Goal: Task Accomplishment & Management: Complete application form

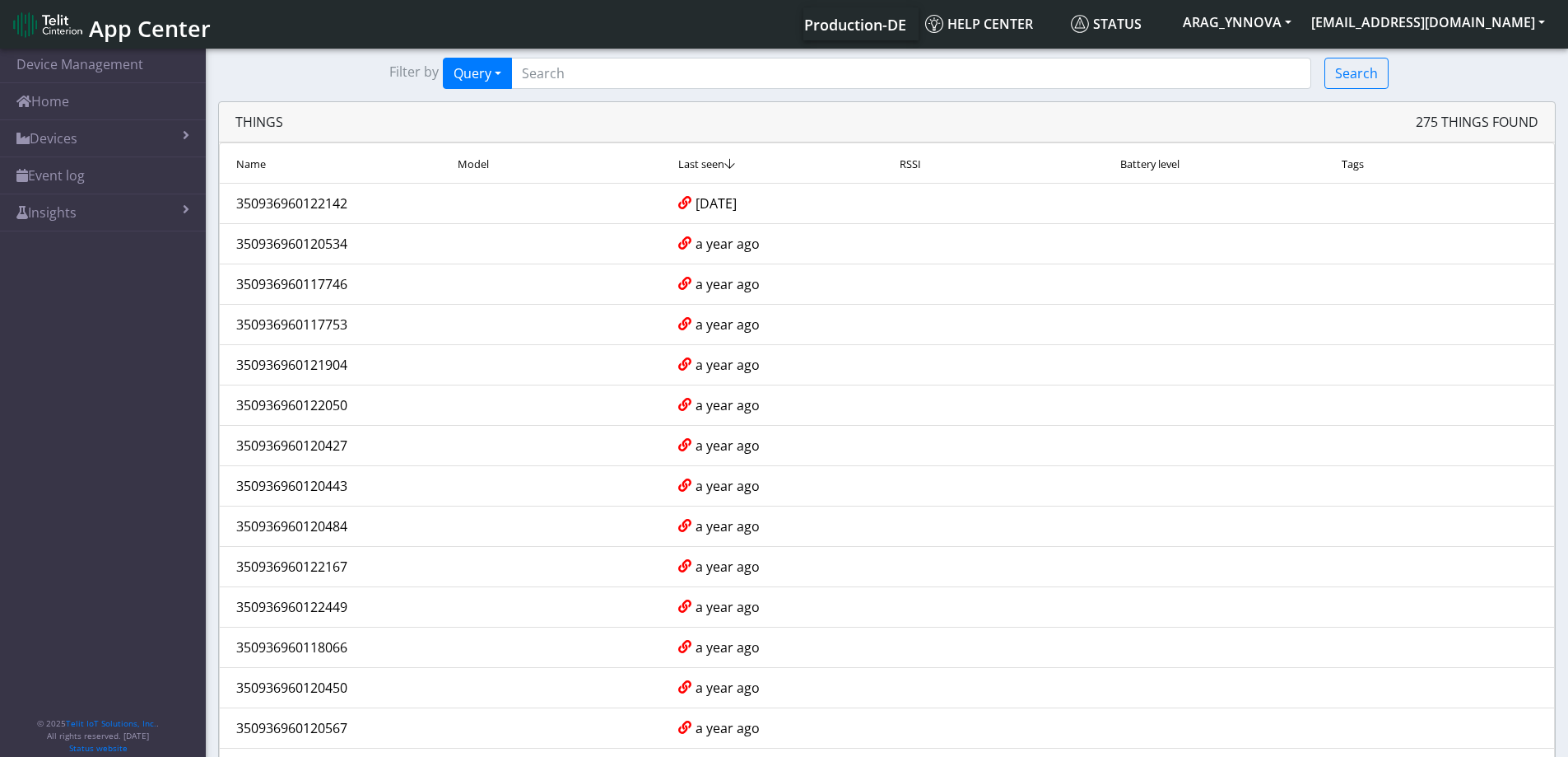
click at [108, 25] on span "App Center" at bounding box center [149, 29] width 122 height 31
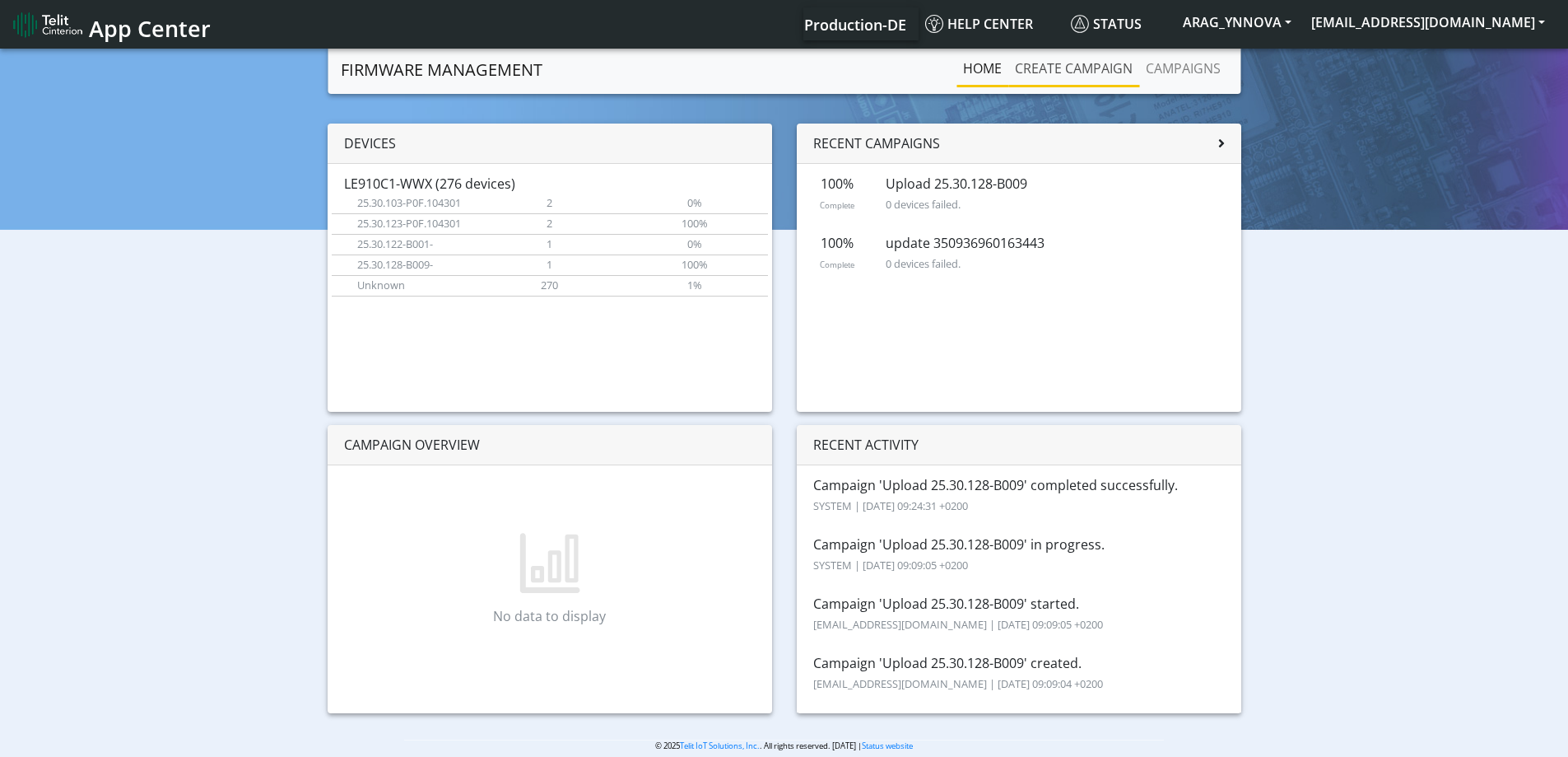
click at [1060, 62] on link "Create campaign" at bounding box center [1073, 68] width 131 height 33
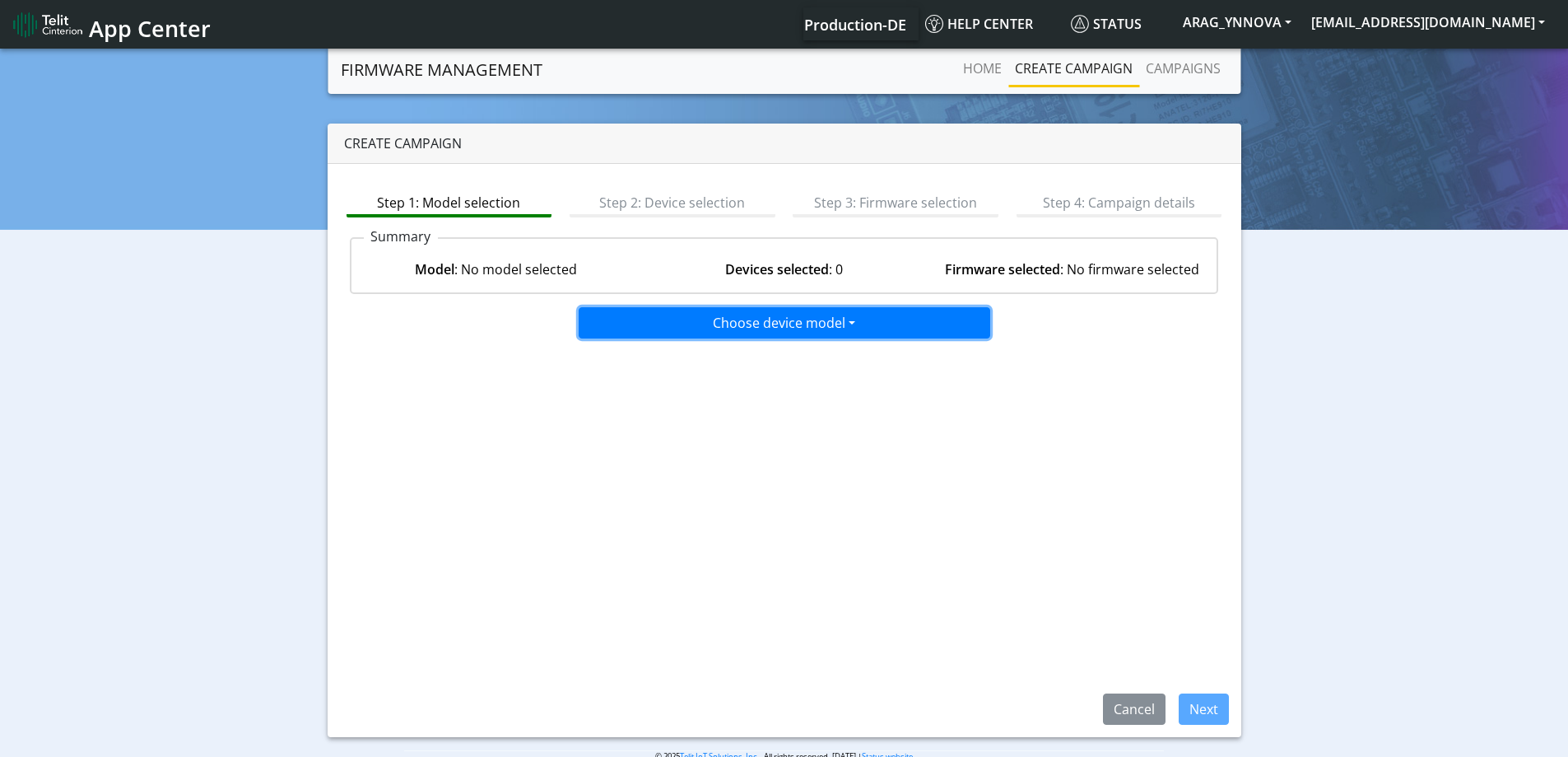
click at [777, 321] on button "Choose device model" at bounding box center [784, 323] width 411 height 32
click at [711, 387] on button "LE910C1-WWX" at bounding box center [785, 384] width 411 height 26
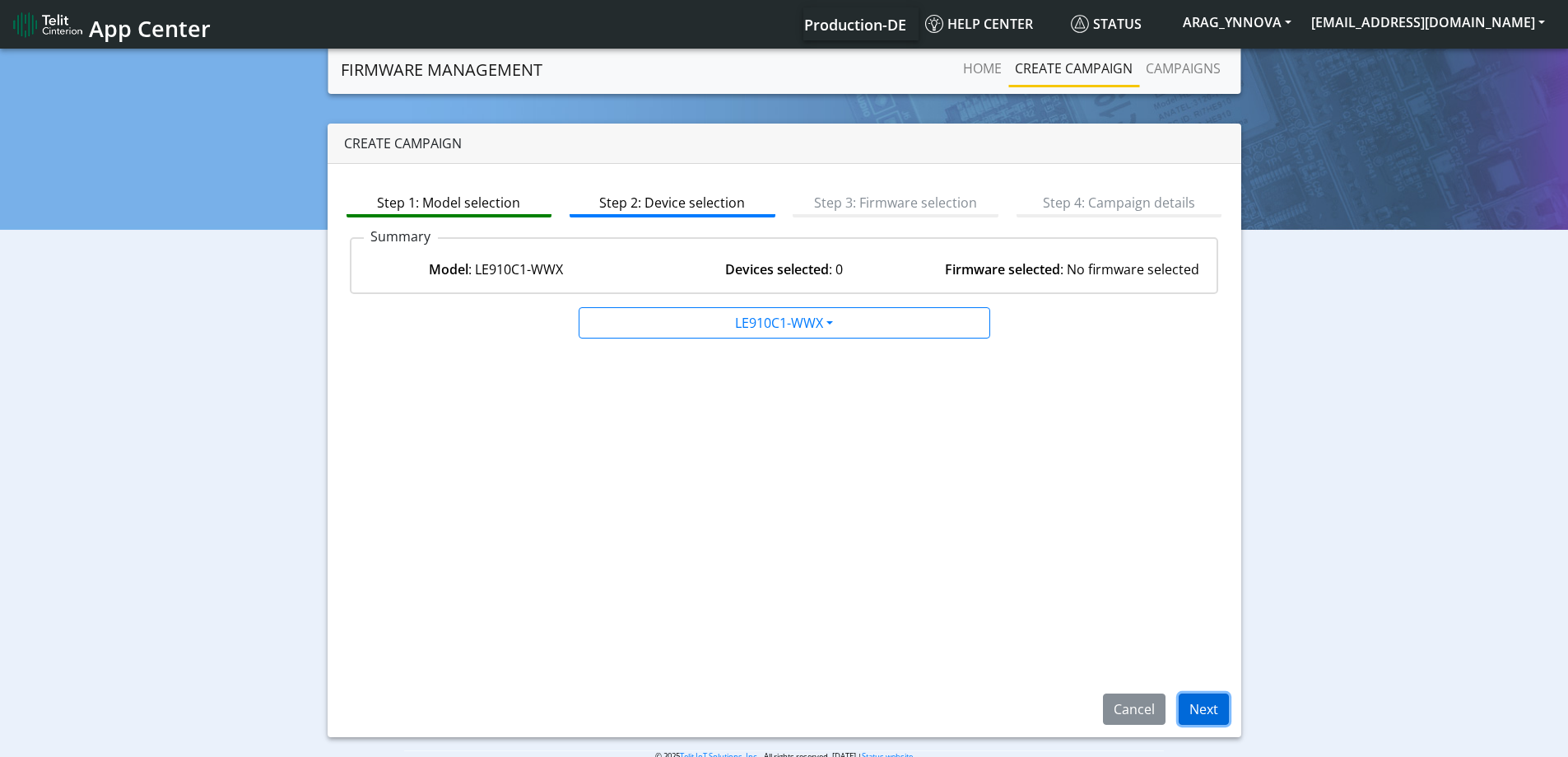
click at [1196, 699] on button "Next" at bounding box center [1204, 709] width 51 height 32
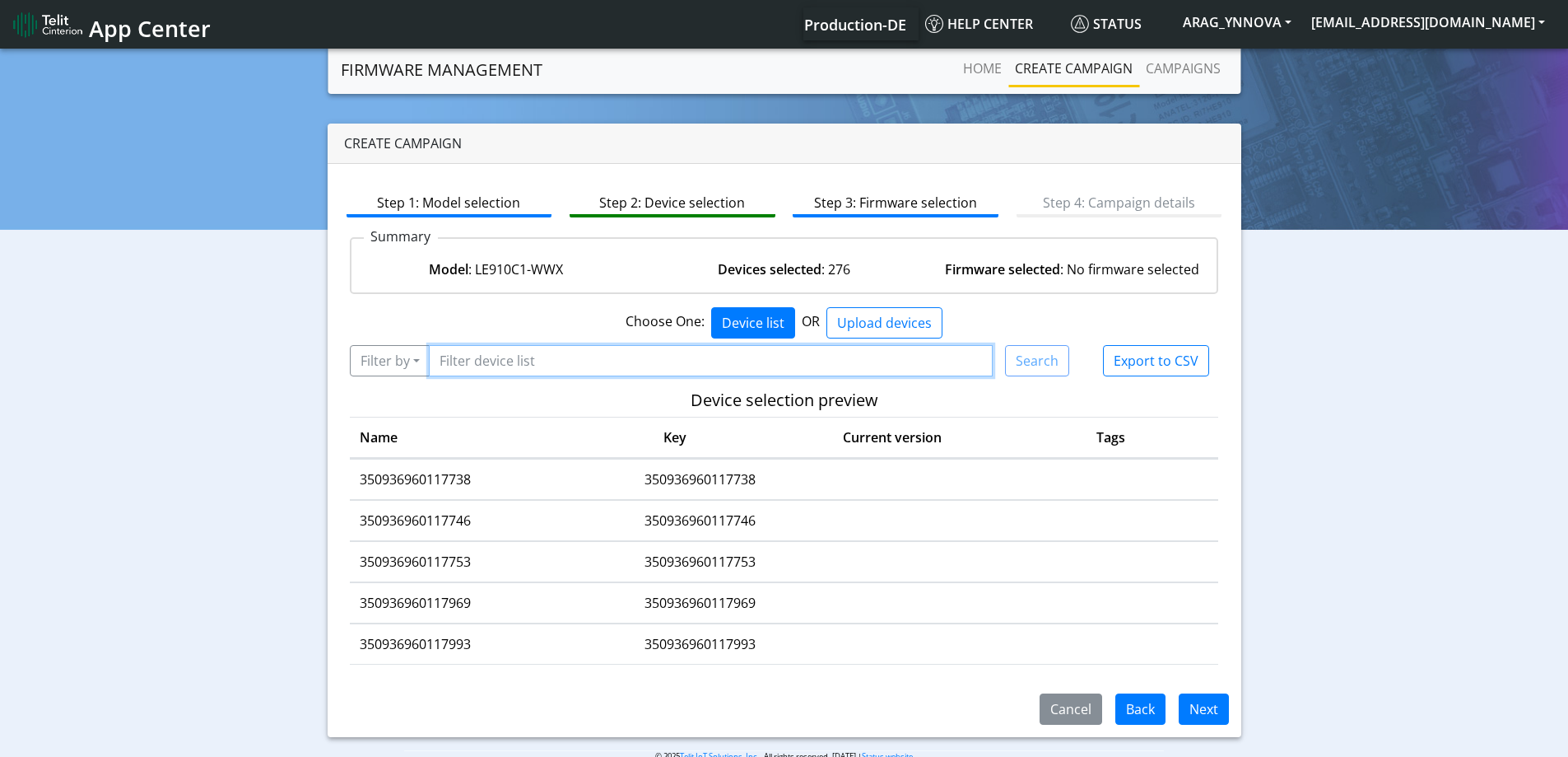
click at [608, 352] on input "Filter device list" at bounding box center [711, 360] width 565 height 32
paste input "350936960122928"
type input "350936960122928"
click at [412, 355] on button "Filter by" at bounding box center [390, 360] width 80 height 32
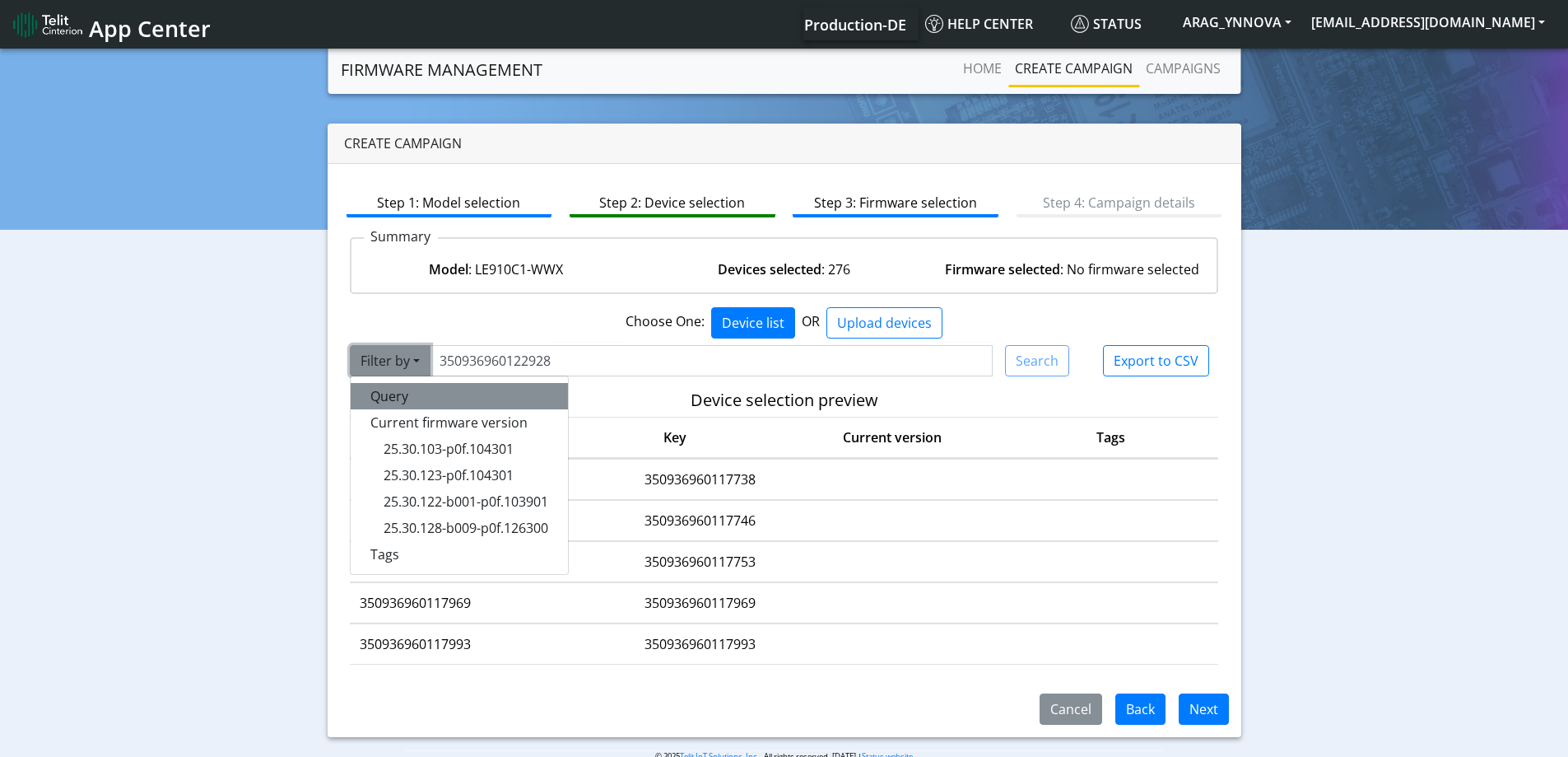
click at [410, 401] on button "Query" at bounding box center [459, 395] width 217 height 26
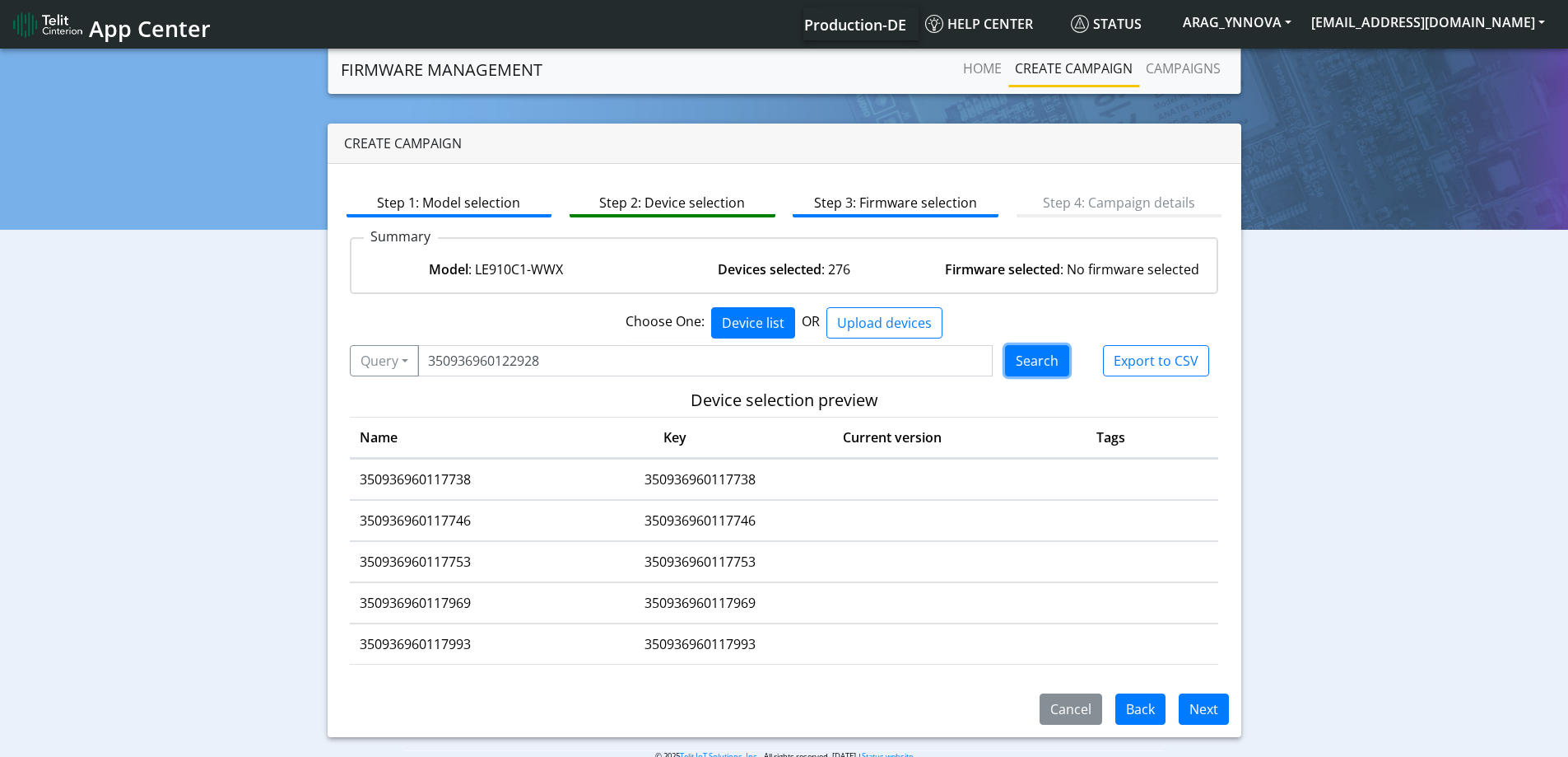
click at [1025, 357] on button "Search" at bounding box center [1037, 360] width 64 height 32
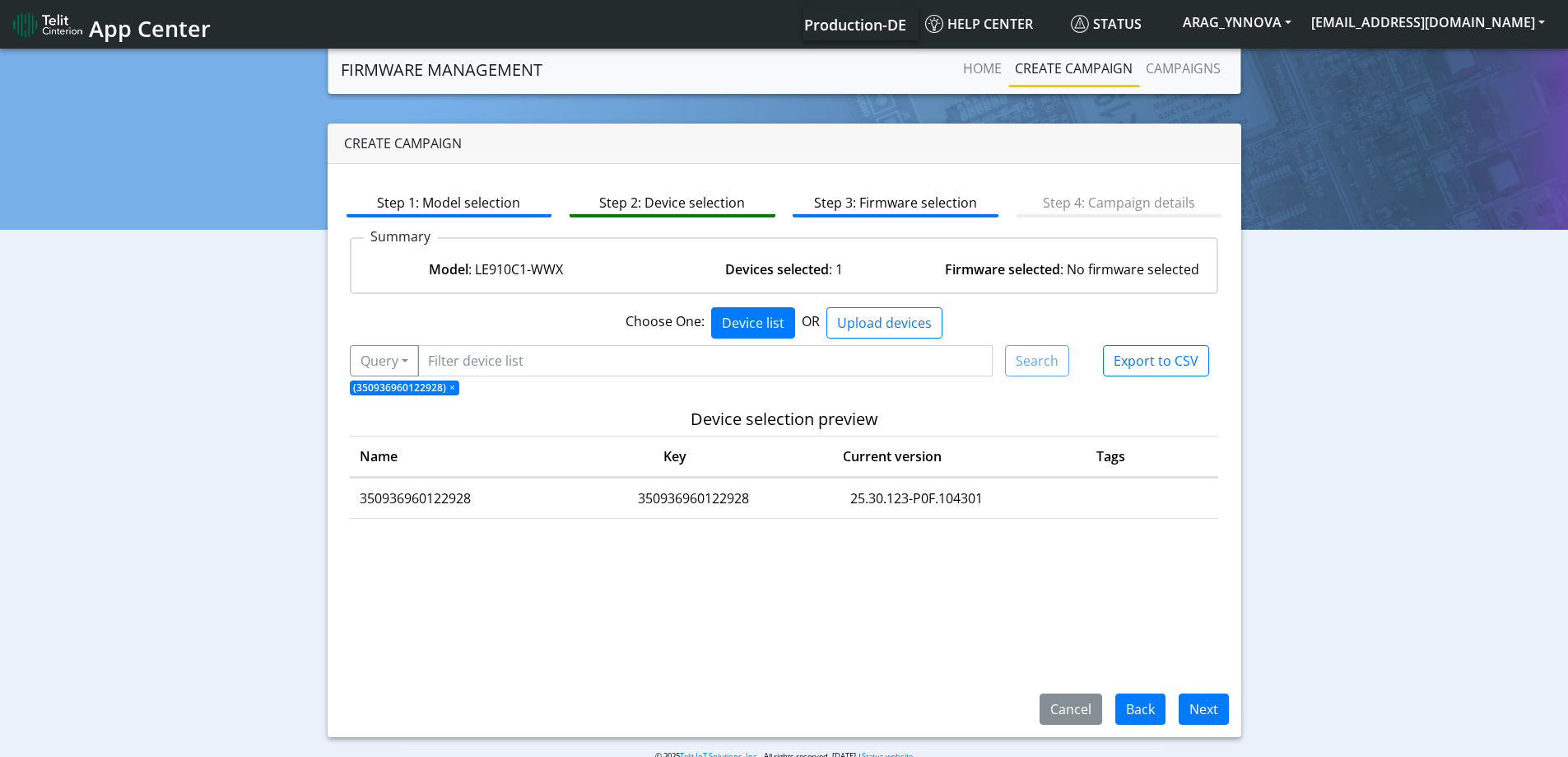
click at [458, 493] on td "350936960122928" at bounding box center [465, 498] width 230 height 41
copy td "350936960122928"
click at [611, 483] on td "350936960122928" at bounding box center [694, 498] width 230 height 41
click at [1200, 706] on button "Next" at bounding box center [1204, 709] width 51 height 32
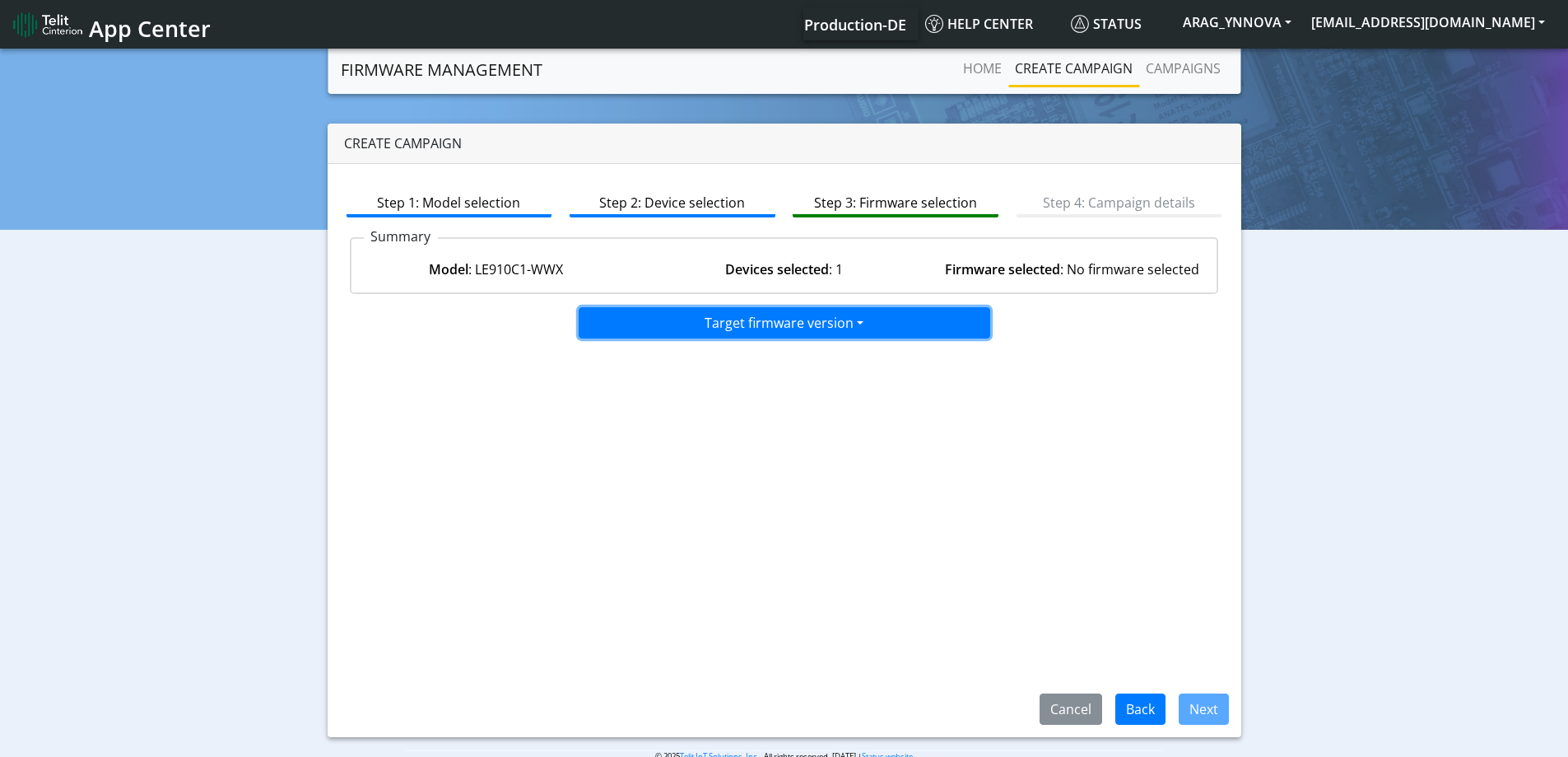
click at [899, 313] on button "Target firmware version" at bounding box center [784, 323] width 411 height 32
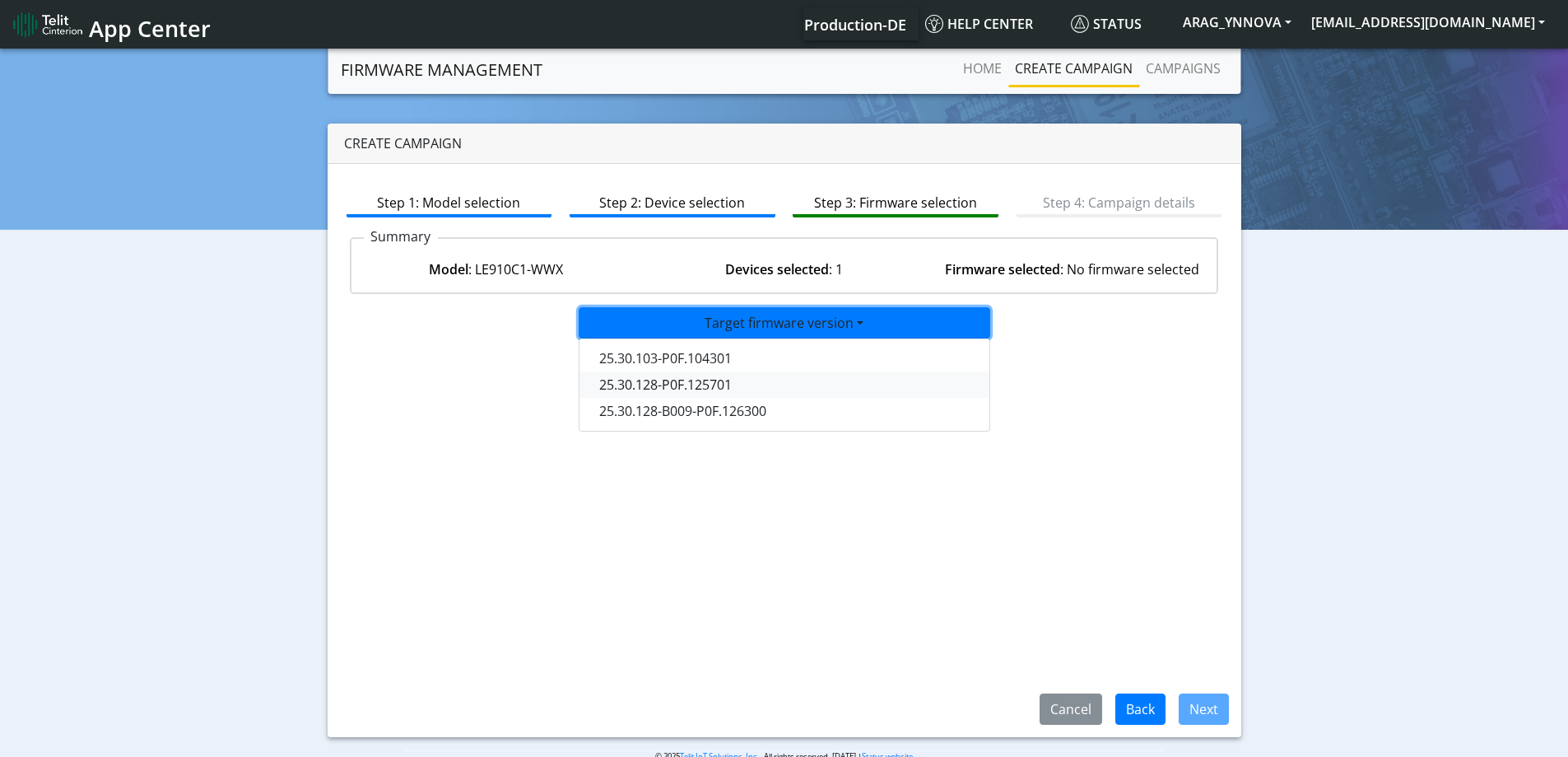
click at [804, 382] on button "25.30.128-P0F.125701" at bounding box center [785, 384] width 411 height 26
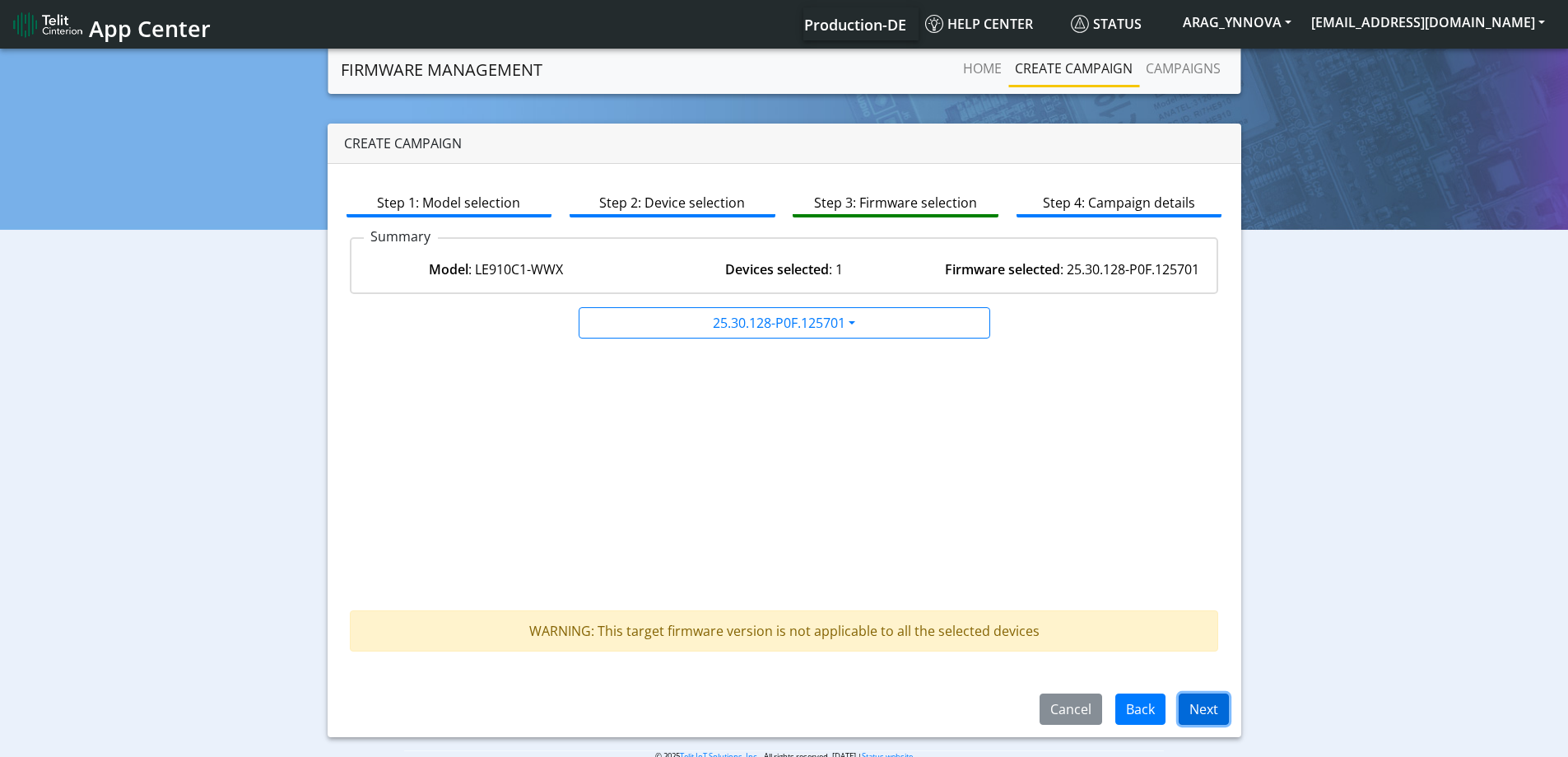
click at [1207, 704] on button "Next" at bounding box center [1204, 709] width 51 height 32
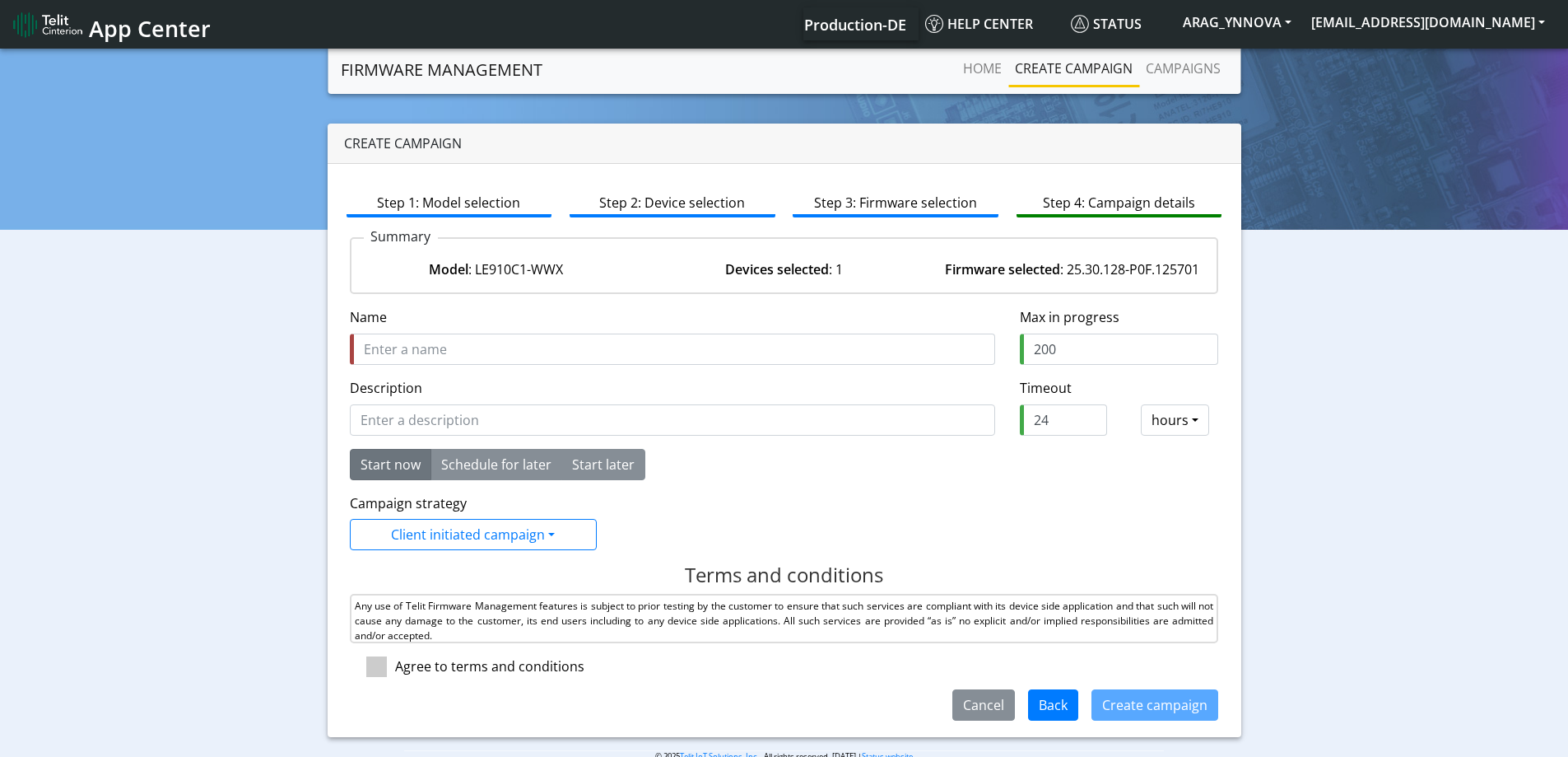
click at [562, 343] on input "Name" at bounding box center [673, 349] width 646 height 32
drag, startPoint x: 1057, startPoint y: 270, endPoint x: 1116, endPoint y: 276, distance: 59.3
click at [1116, 276] on div "Firmware selected : 25.30.128-P0F.125701" at bounding box center [1072, 270] width 288 height 20
copy div "25.30.128"
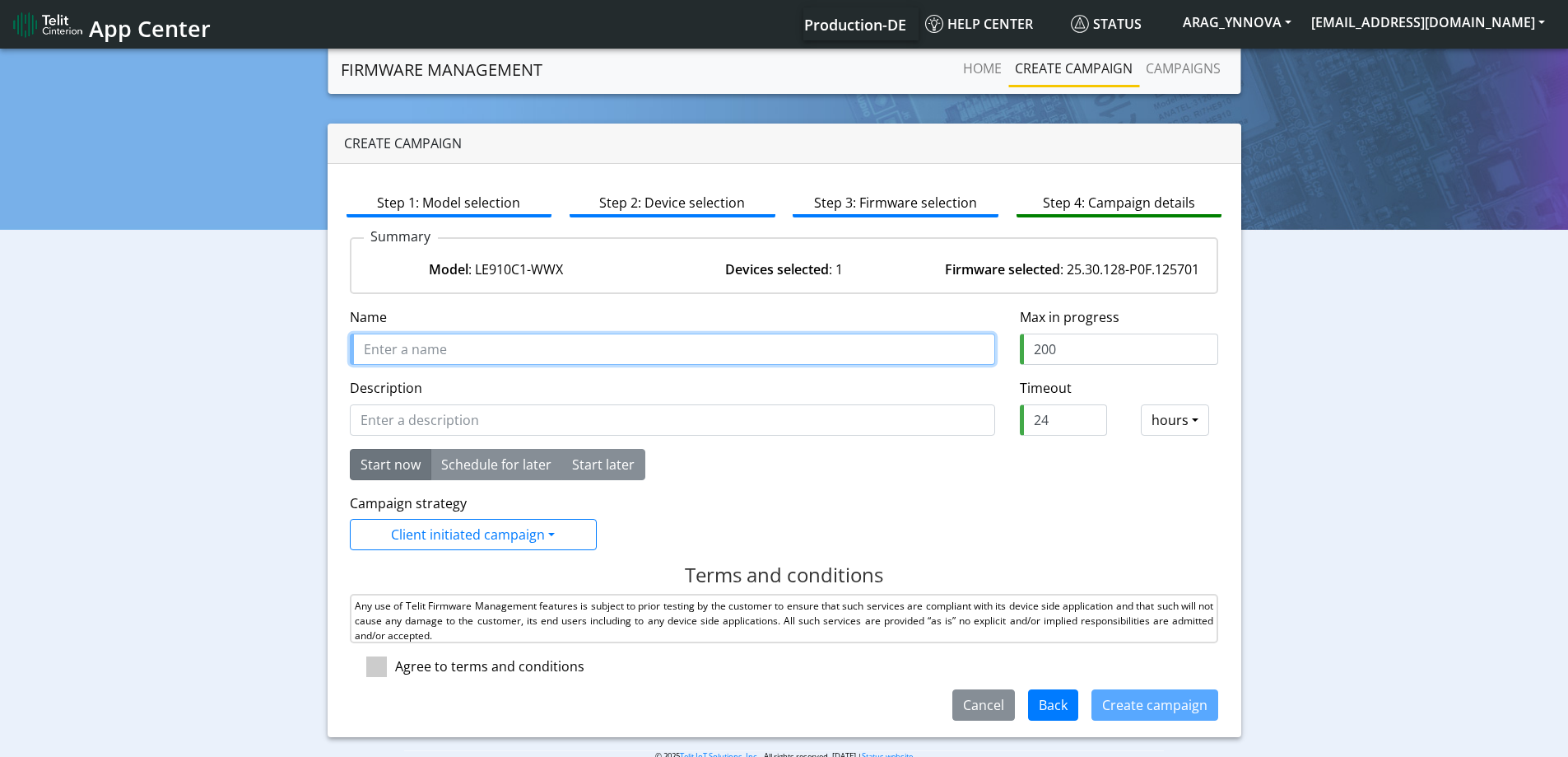
click at [532, 355] on input "Name" at bounding box center [673, 349] width 646 height 32
paste input "25.30.128"
type input "Upload to 25.30.128"
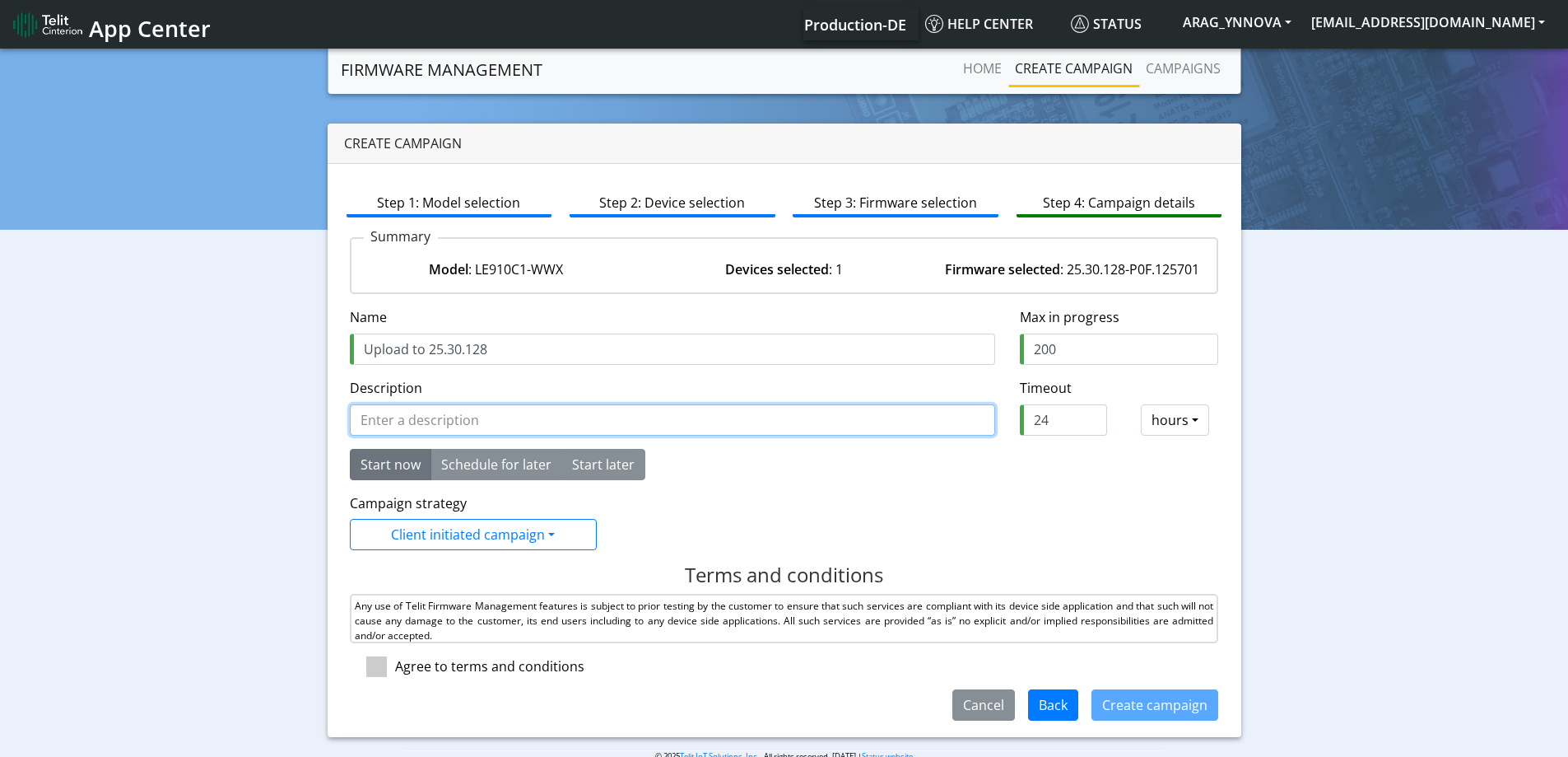
click at [506, 416] on input "Description" at bounding box center [673, 420] width 646 height 32
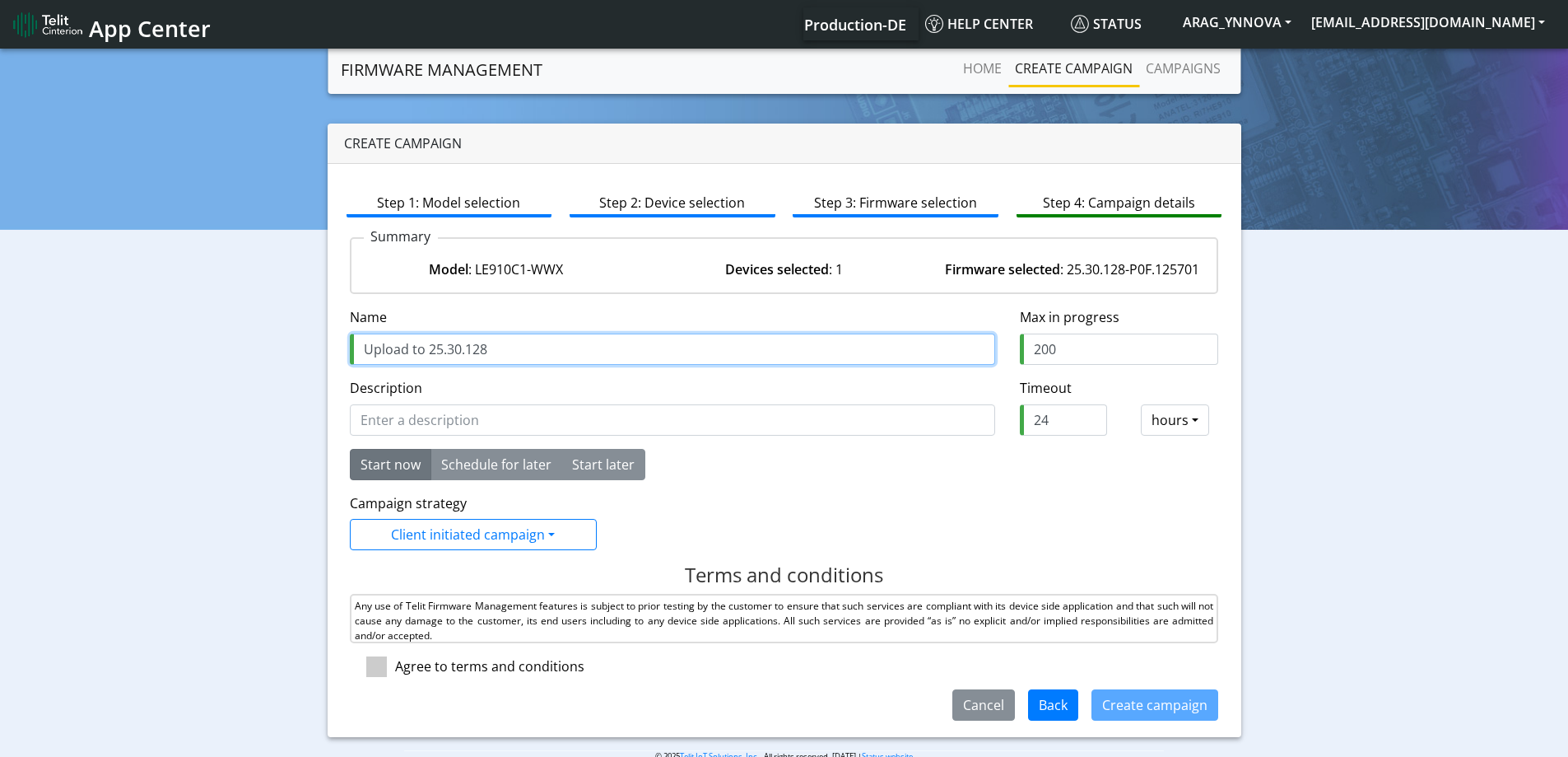
drag, startPoint x: 510, startPoint y: 348, endPoint x: 403, endPoint y: 372, distance: 109.7
click at [345, 322] on div "Name is required Name Upload to 25.30.128" at bounding box center [672, 343] width 670 height 71
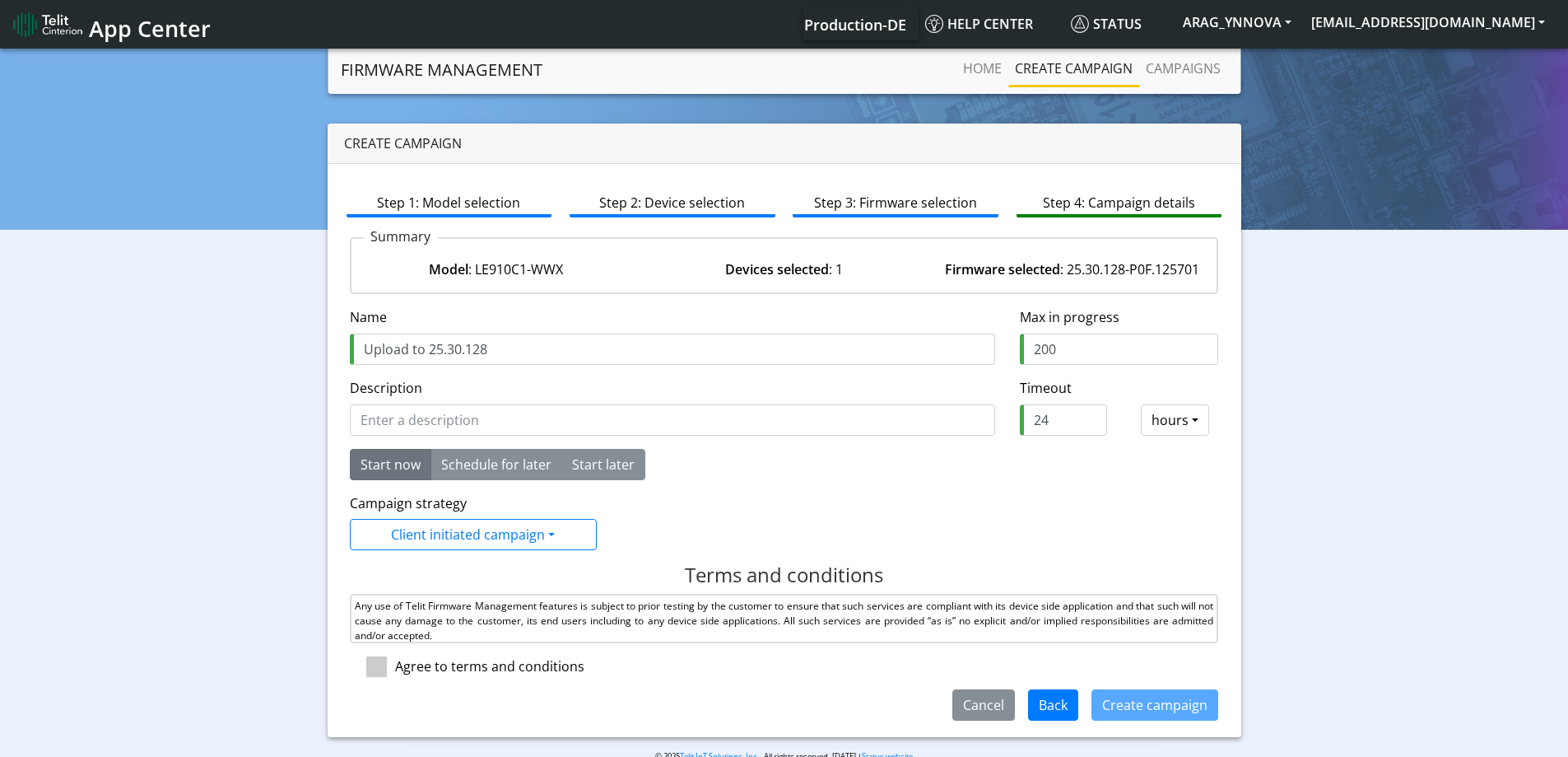
click at [424, 403] on div "Description" at bounding box center [673, 407] width 646 height 58
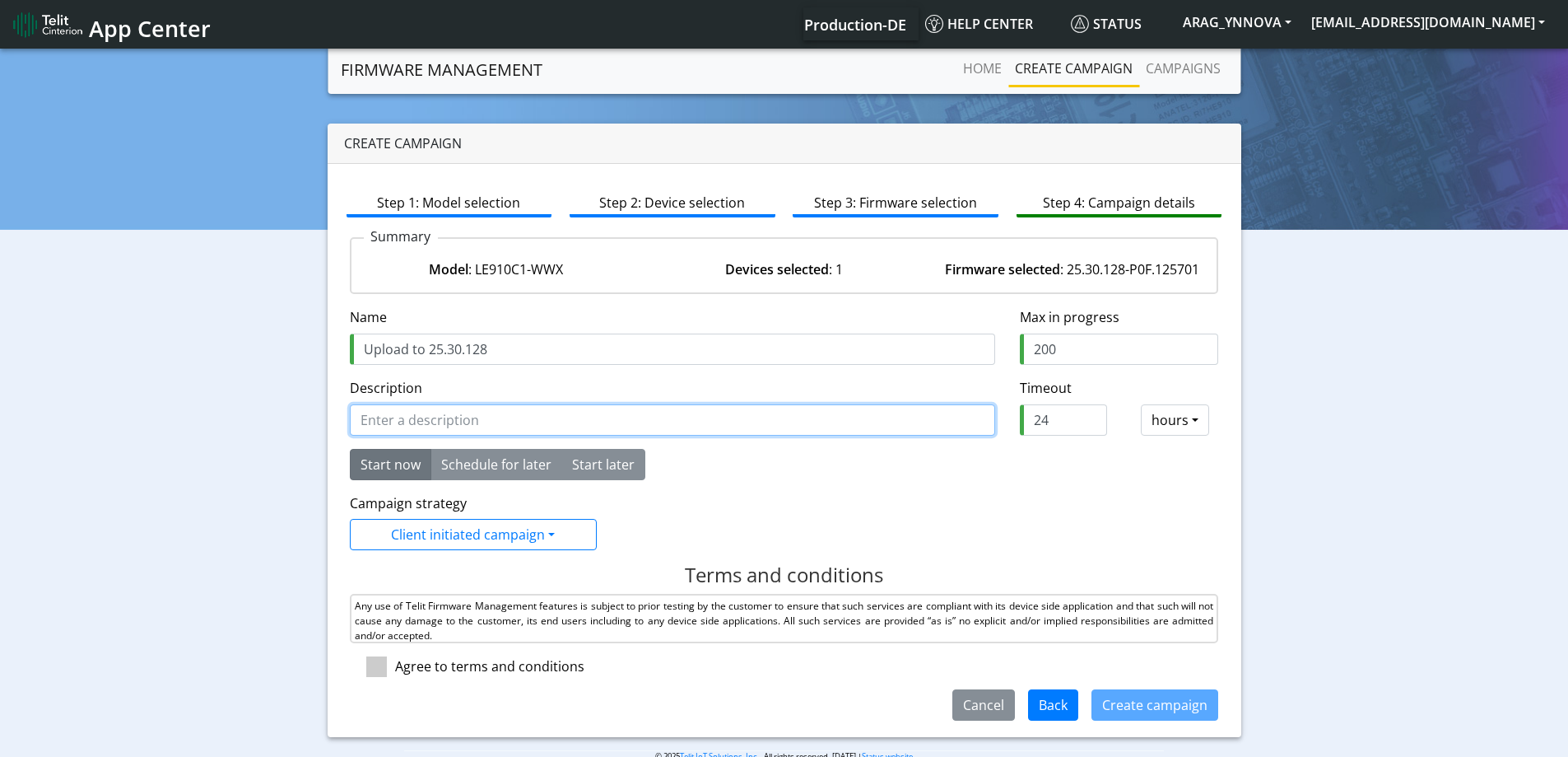
click at [431, 413] on input "Description" at bounding box center [673, 420] width 646 height 32
paste input "Upload to 25.30.128"
type input "Upload to 25.30.128"
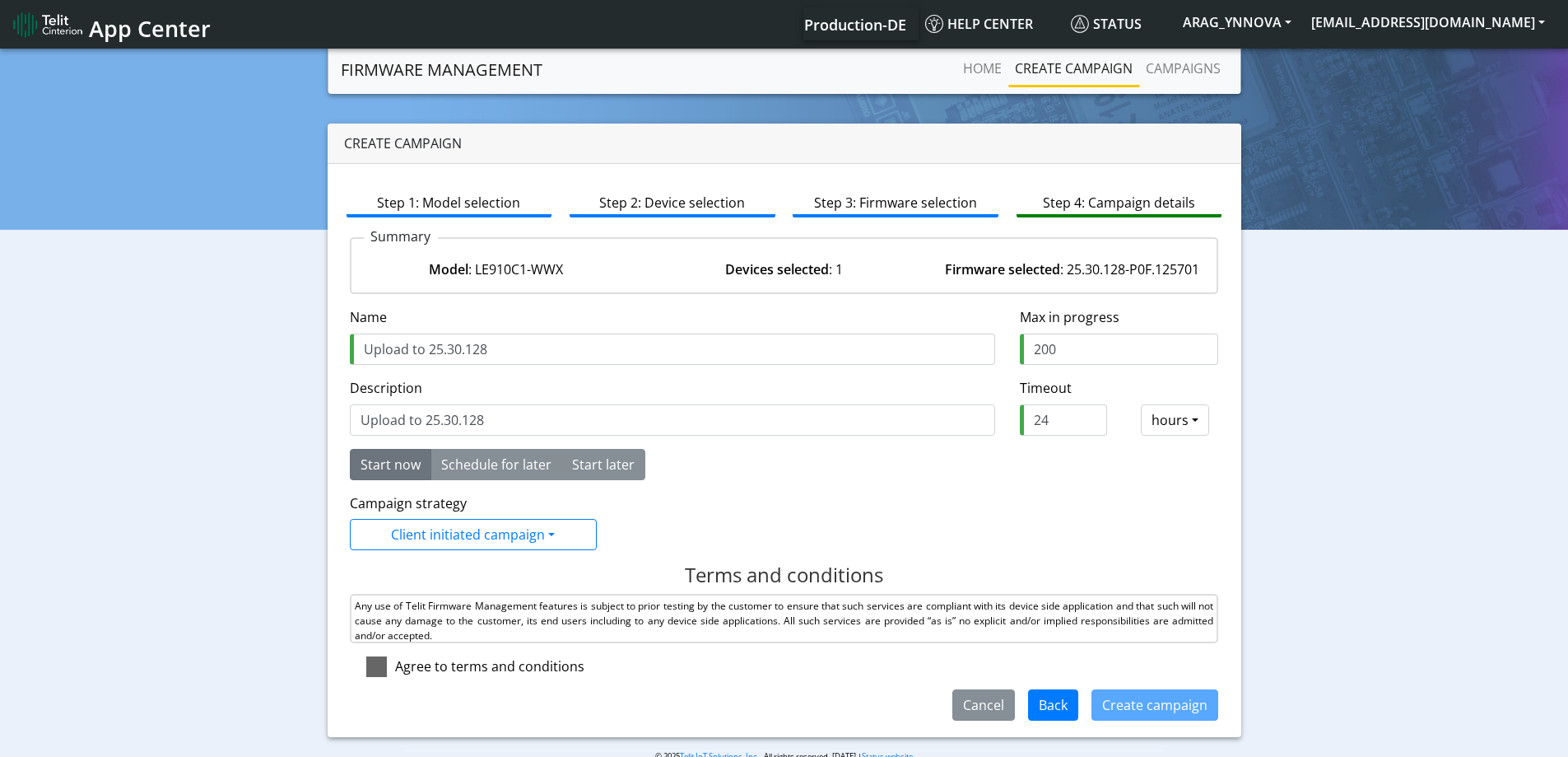
click at [374, 665] on span at bounding box center [376, 667] width 21 height 21
click at [395, 665] on input "checkbox" at bounding box center [401, 662] width 11 height 11
checkbox input "true"
click at [1147, 707] on button "Create campaign" at bounding box center [1155, 705] width 127 height 32
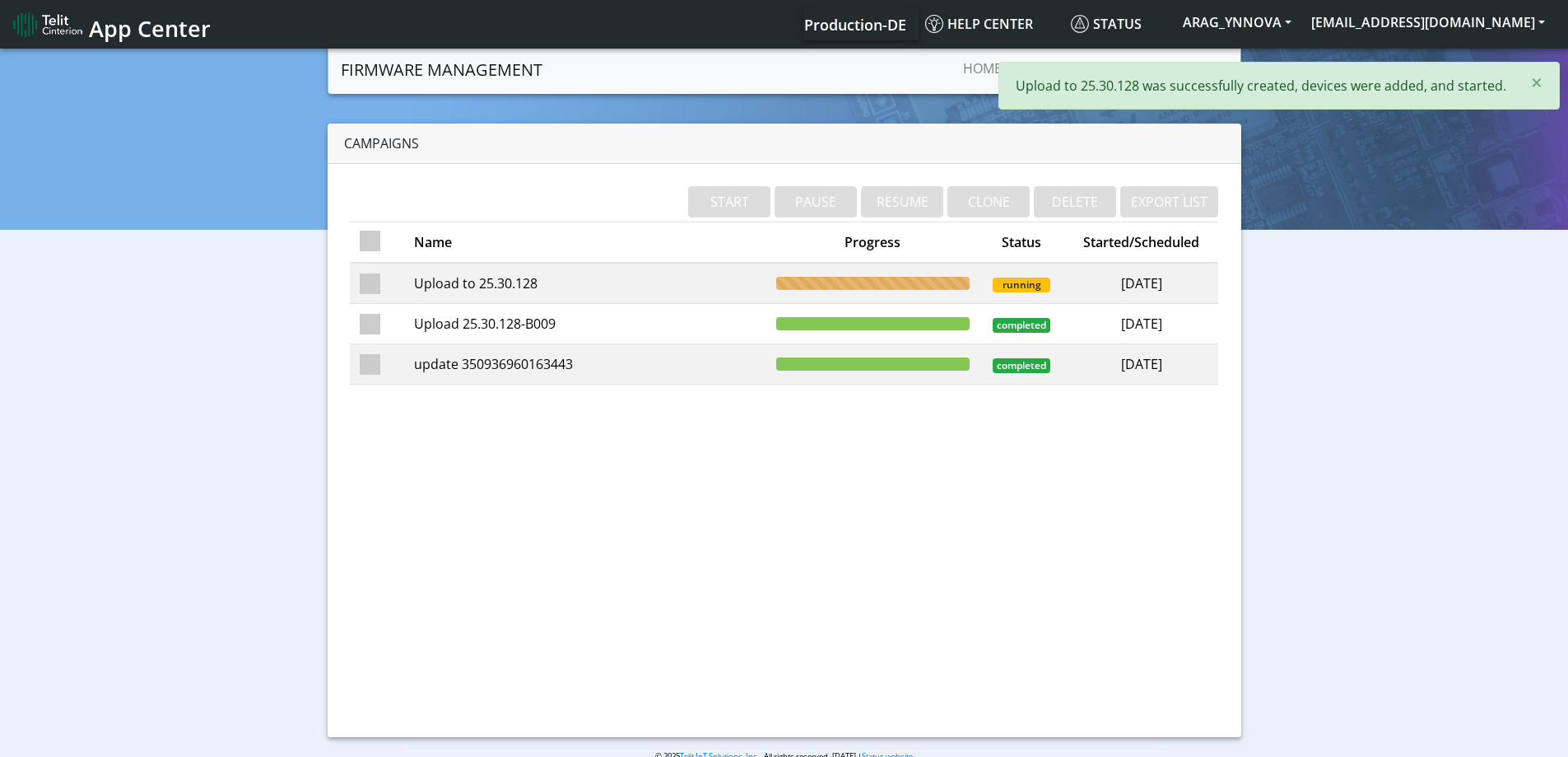
click at [556, 289] on td "Upload to 25.30.128" at bounding box center [585, 283] width 363 height 42
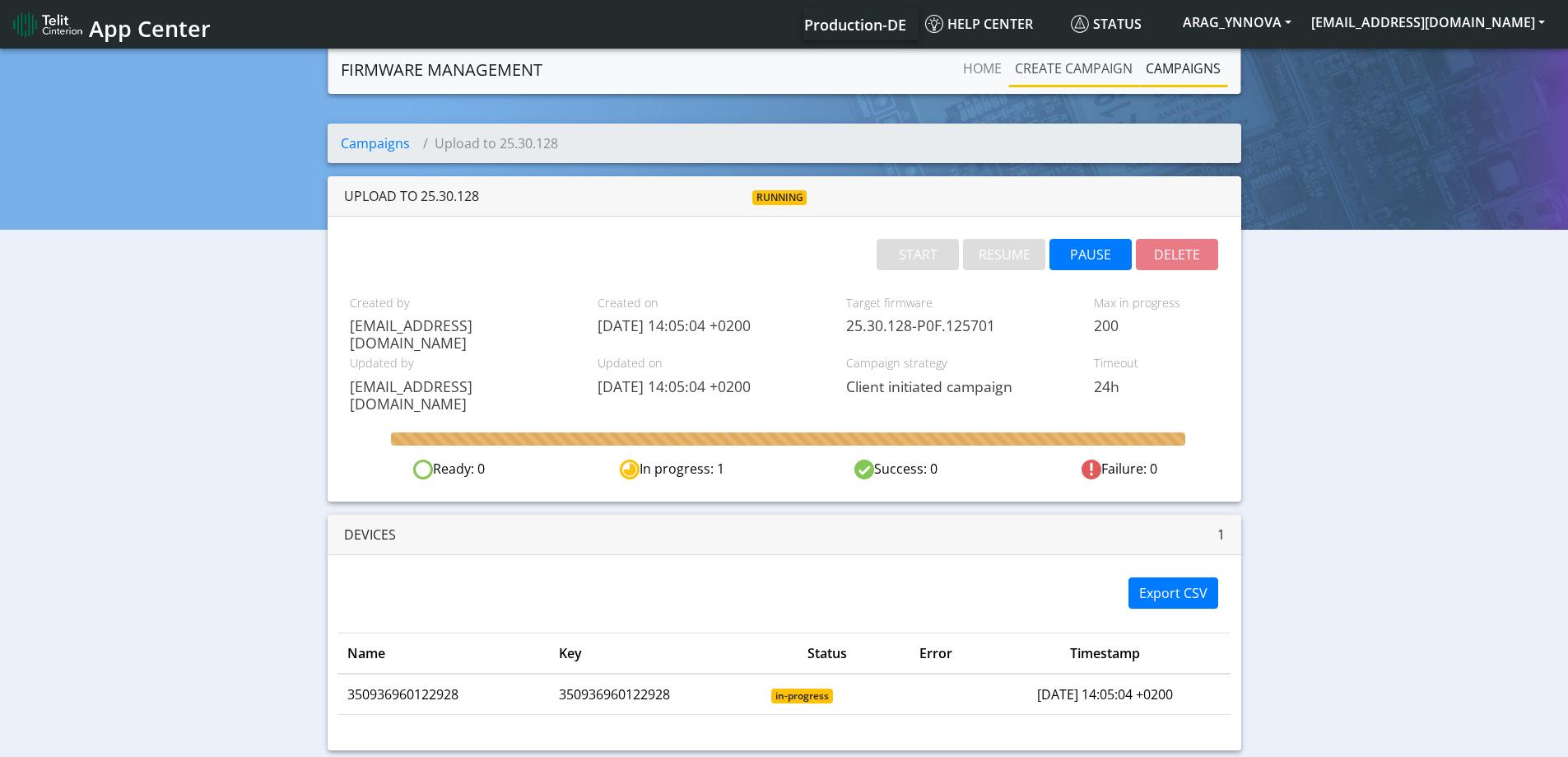
drag, startPoint x: 1089, startPoint y: 69, endPoint x: 1113, endPoint y: 65, distance: 24.3
click at [1089, 69] on link "Create campaign" at bounding box center [1073, 68] width 131 height 33
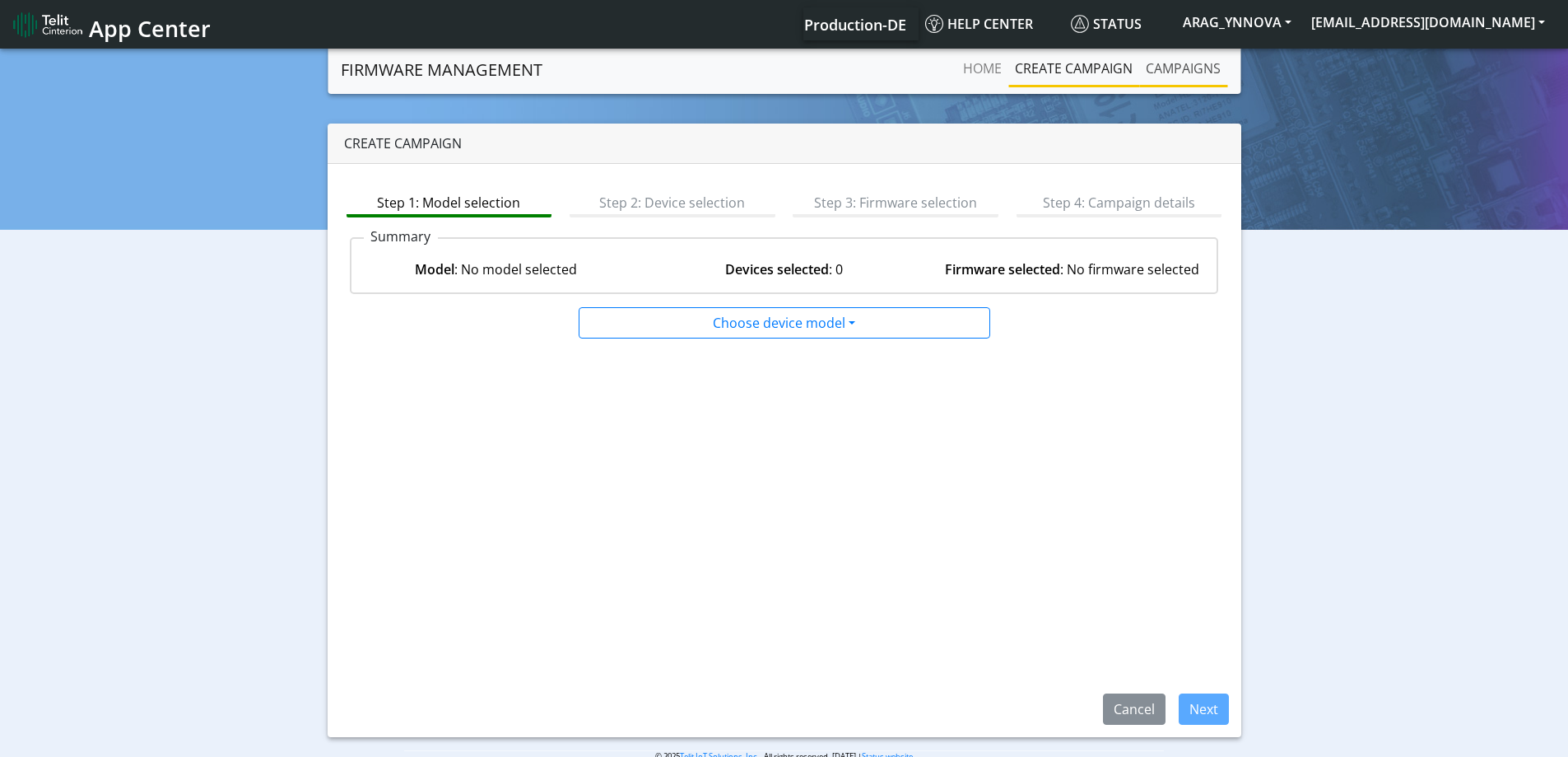
click at [1173, 67] on link "Campaigns" at bounding box center [1183, 68] width 88 height 33
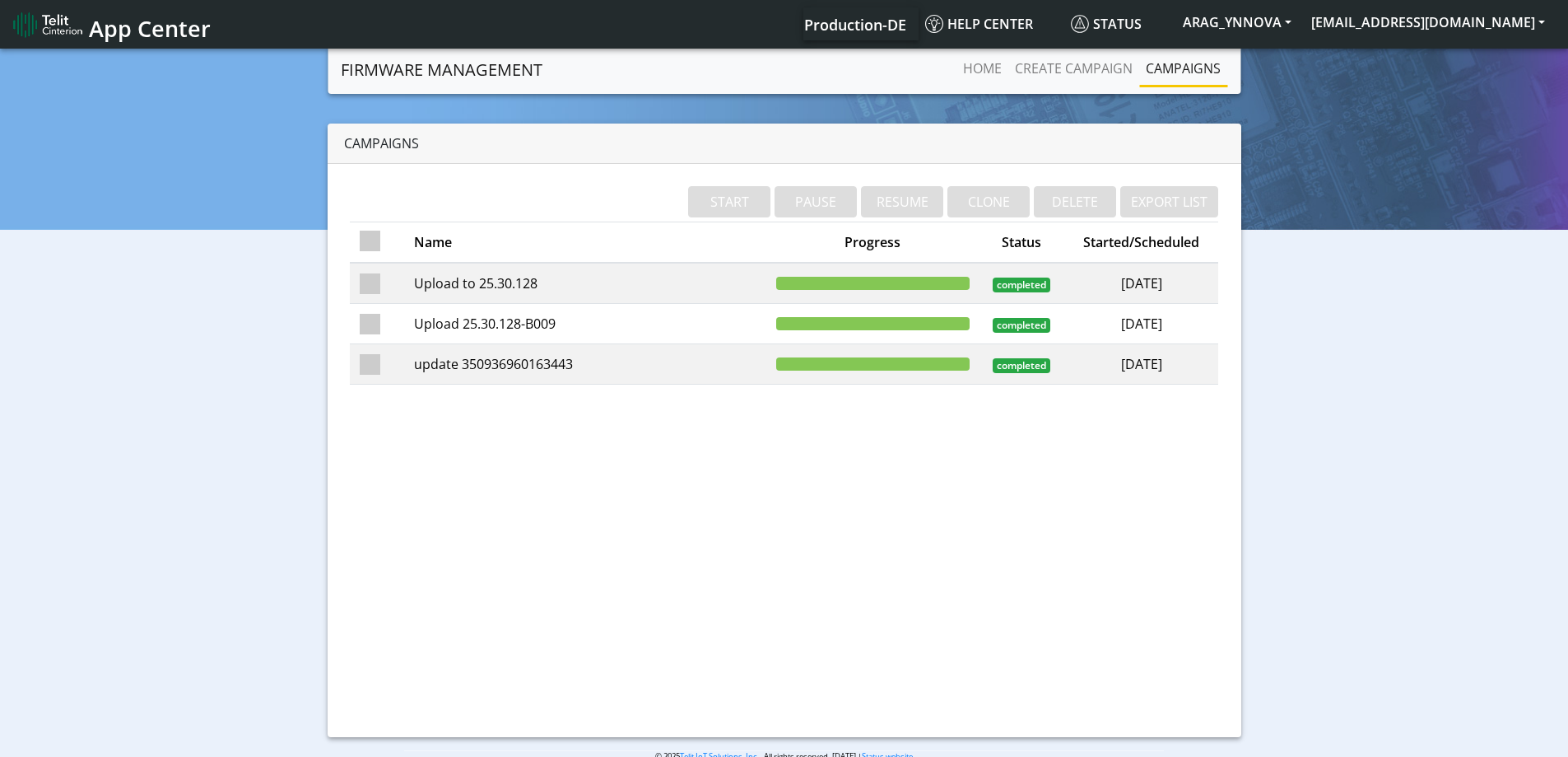
click at [653, 285] on td "Upload to 25.30.128" at bounding box center [585, 283] width 363 height 42
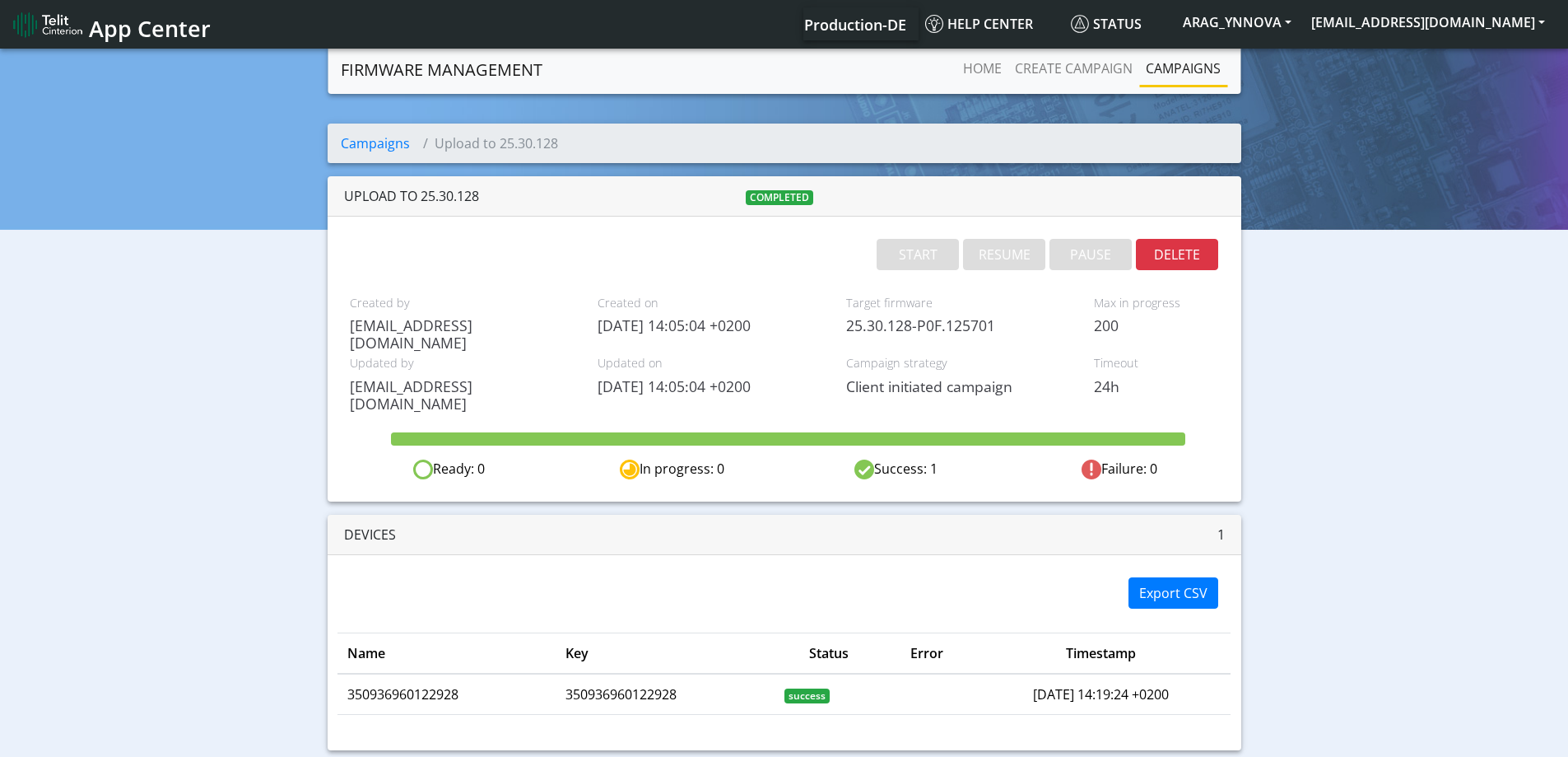
click at [180, 33] on span "App Center" at bounding box center [149, 29] width 122 height 31
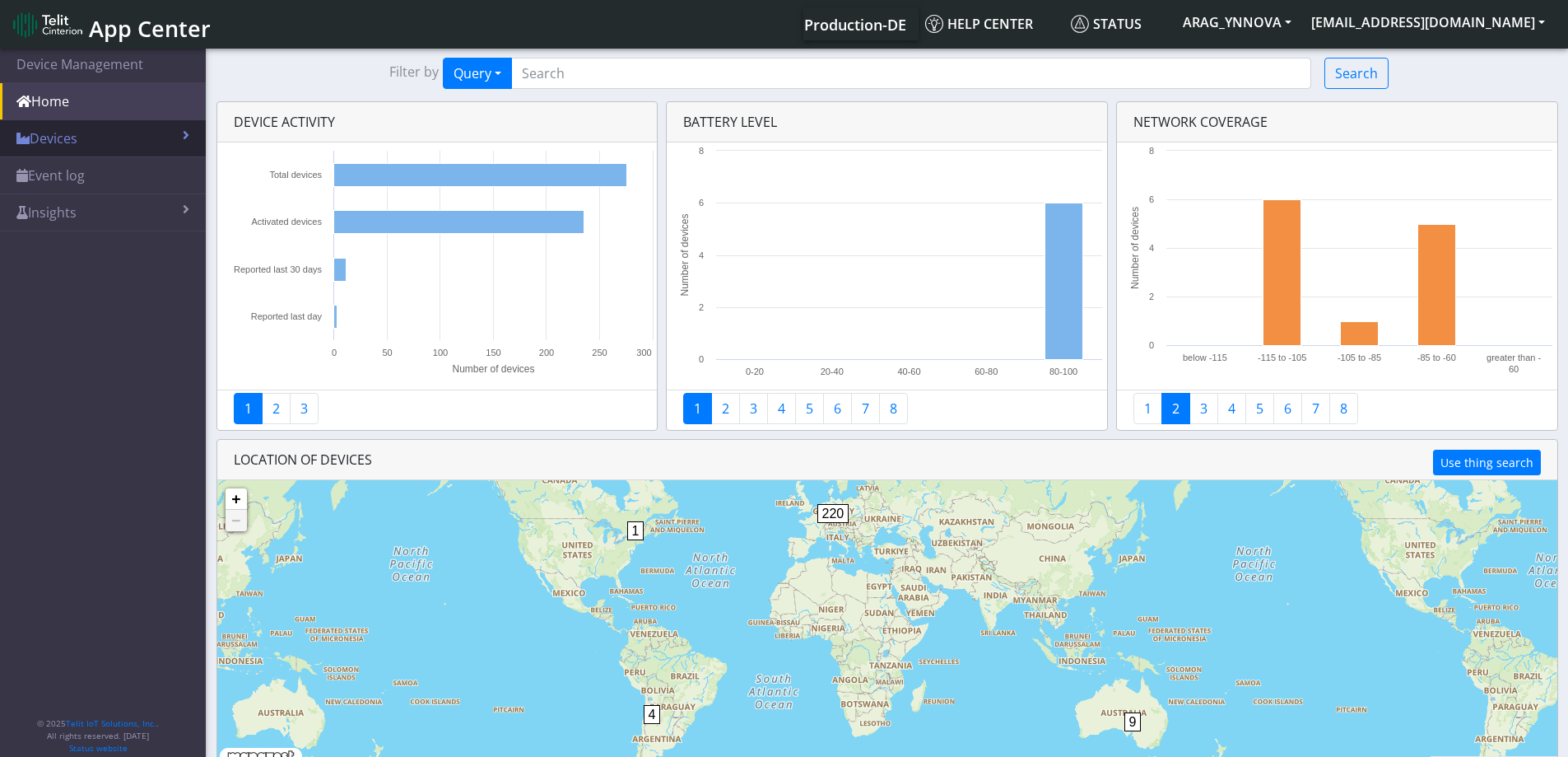
click at [69, 143] on link "Devices" at bounding box center [103, 138] width 206 height 36
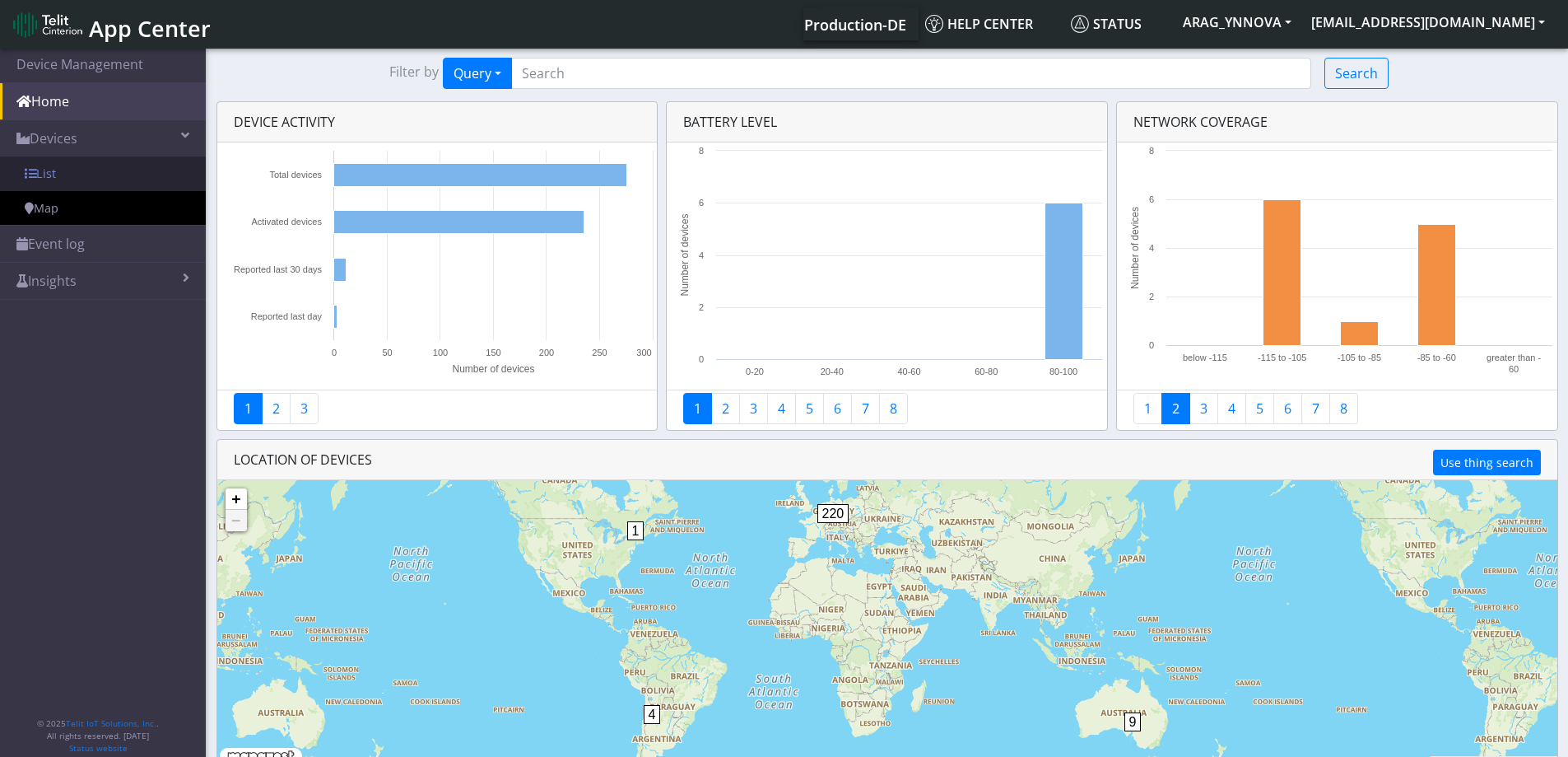
click at [103, 173] on link "List" at bounding box center [103, 174] width 206 height 34
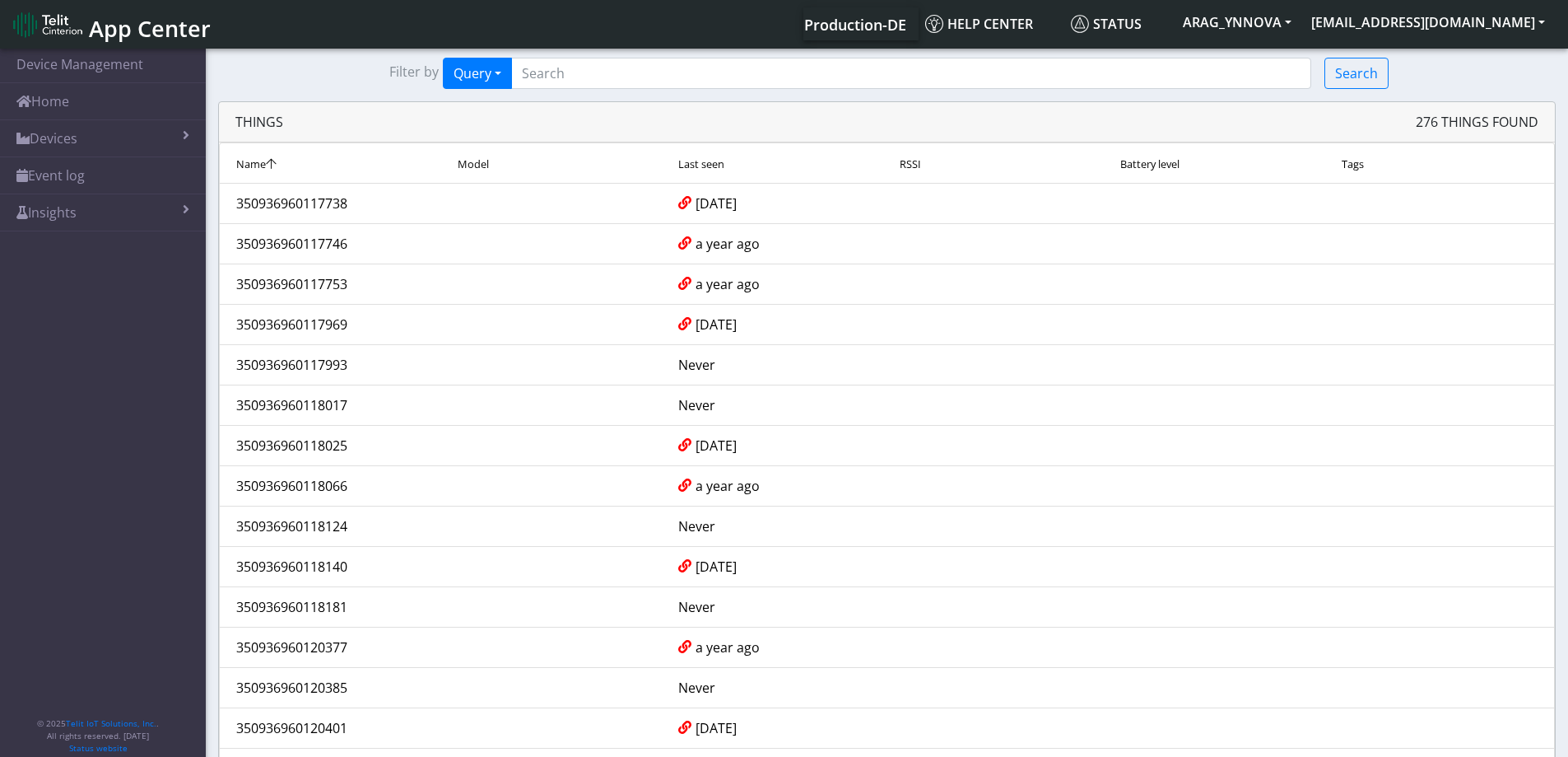
click at [697, 175] on li "Name Model Last seen RSSI Battery level Tags" at bounding box center [887, 164] width 1337 height 42
click at [698, 167] on span "Last seen" at bounding box center [701, 164] width 46 height 14
